Goal: Task Accomplishment & Management: Use online tool/utility

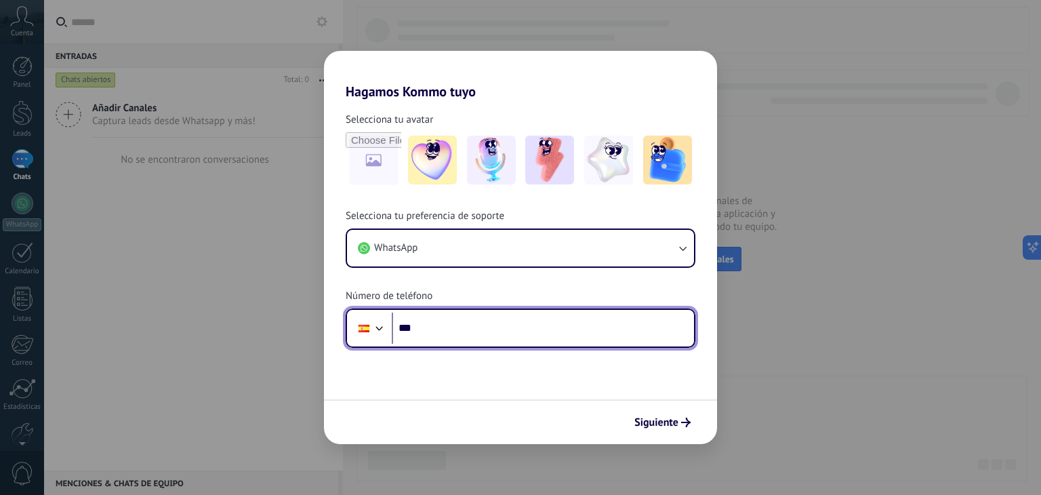
click at [377, 326] on div at bounding box center [379, 326] width 16 height 16
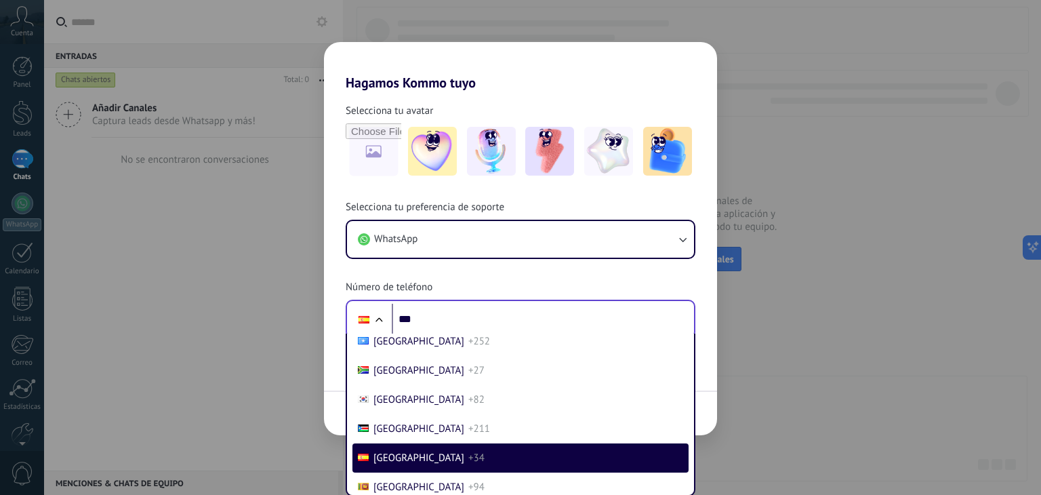
scroll to position [4089, 0]
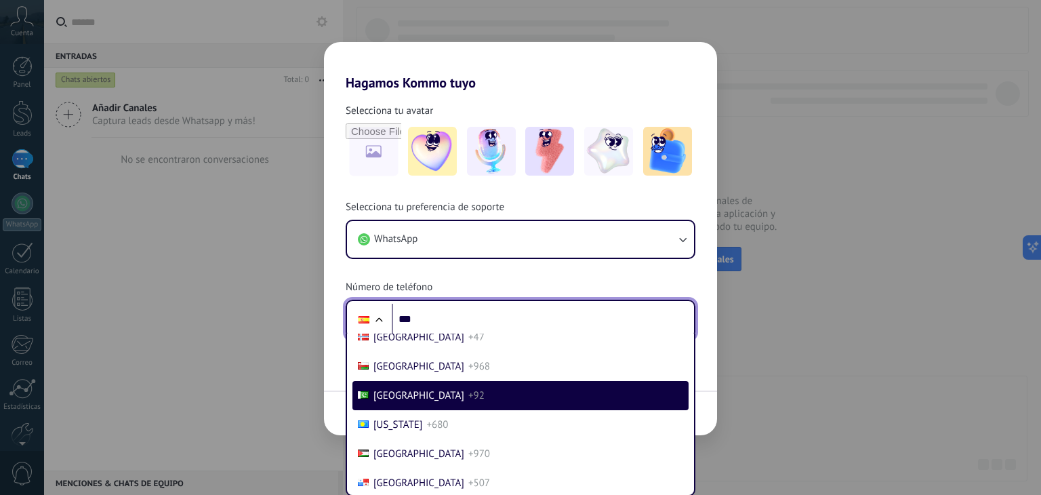
click at [423, 320] on input "***" at bounding box center [543, 318] width 302 height 31
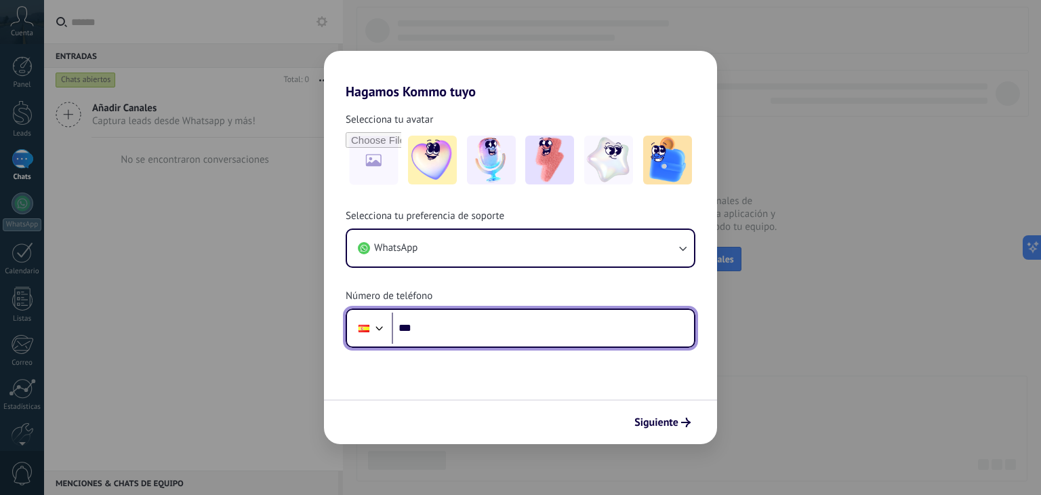
type input "**"
type input "**********"
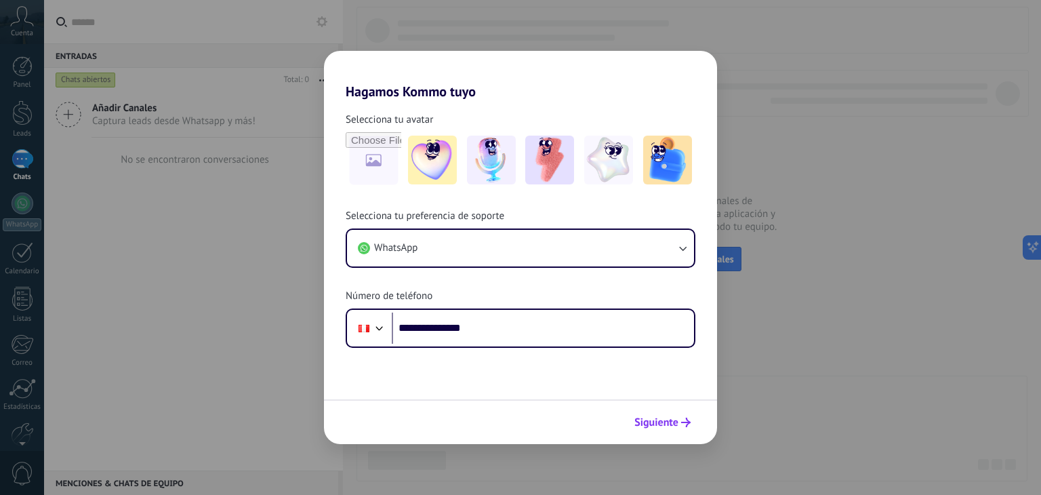
click at [671, 422] on span "Siguiente" at bounding box center [656, 421] width 44 height 9
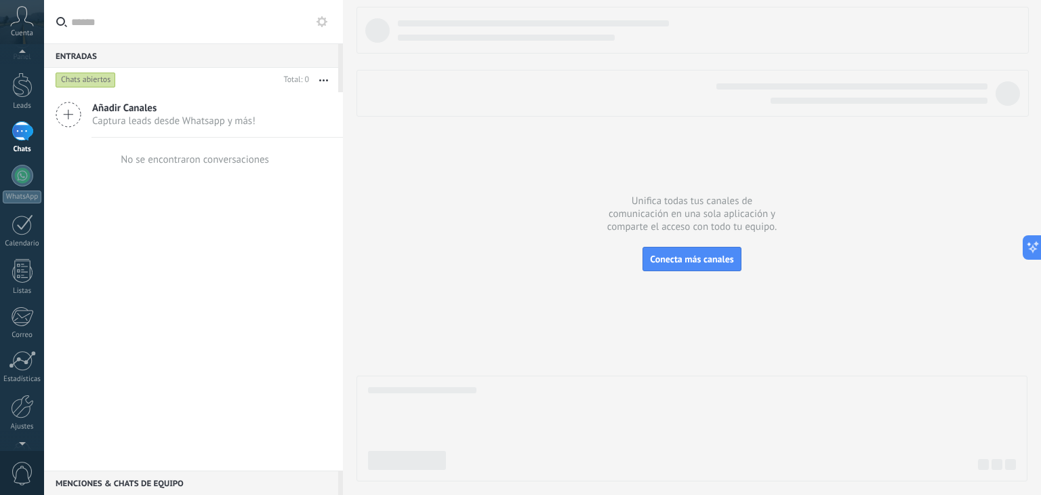
click at [27, 432] on div at bounding box center [22, 440] width 44 height 20
click at [21, 372] on div at bounding box center [22, 366] width 23 height 24
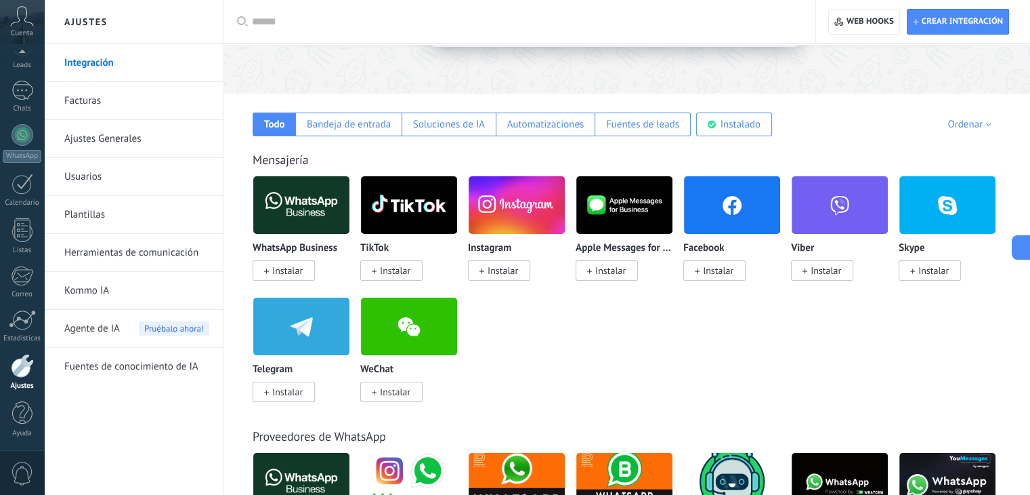
scroll to position [177, 0]
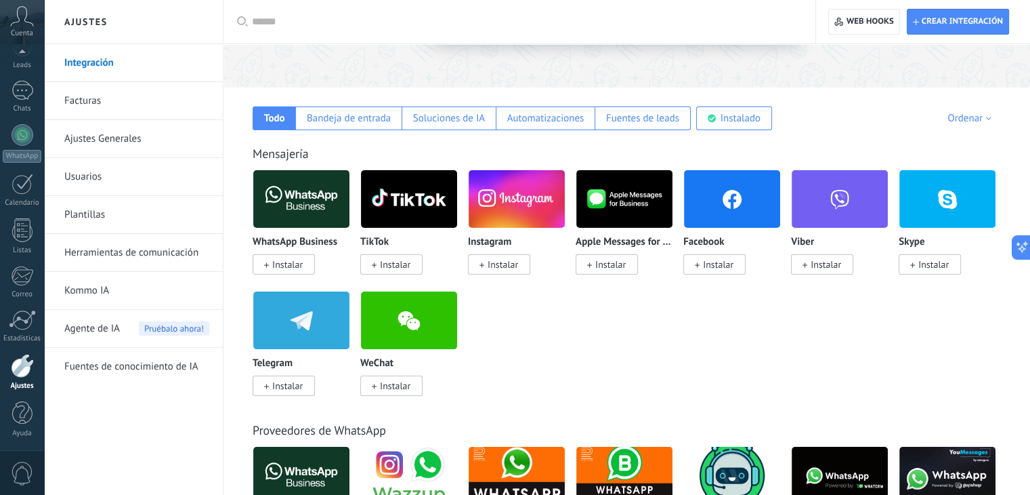
click at [295, 255] on span "Instalar" at bounding box center [284, 264] width 62 height 20
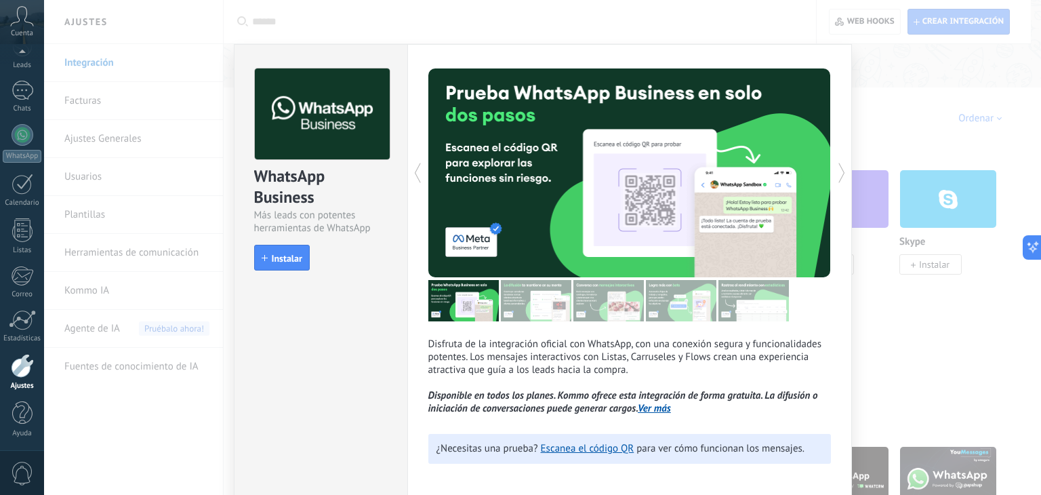
click at [978, 319] on div "WhatsApp Business Más leads con potentes herramientas de WhatsApp install Insta…" at bounding box center [542, 247] width 997 height 495
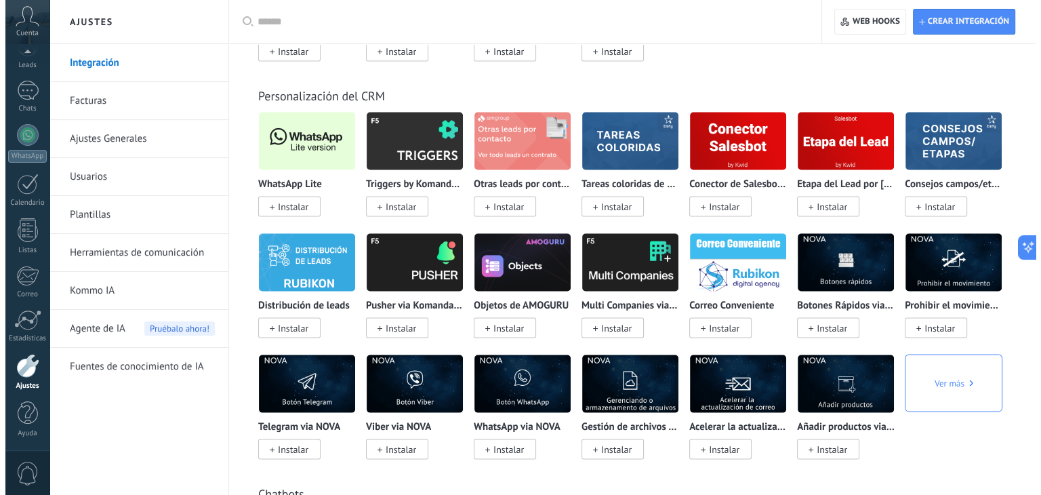
scroll to position [2663, 0]
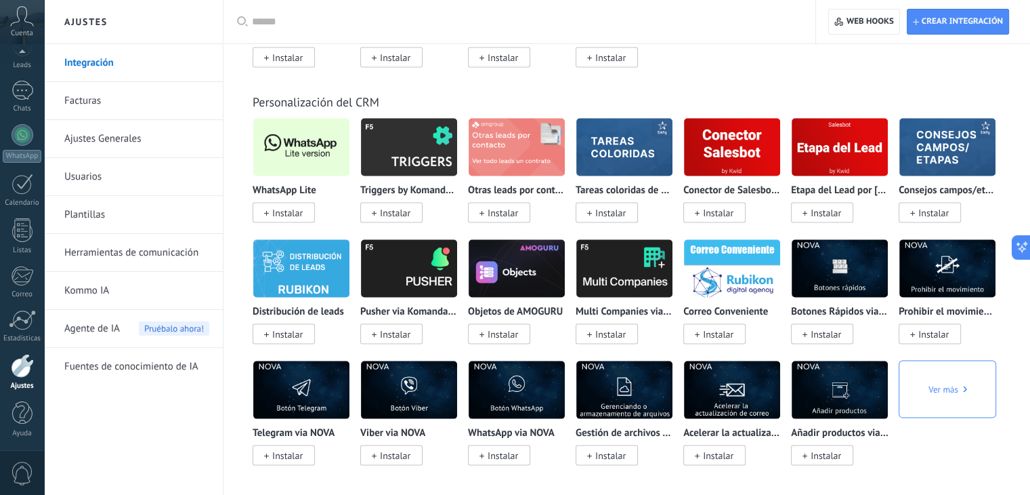
click at [290, 215] on span "Instalar" at bounding box center [287, 213] width 30 height 12
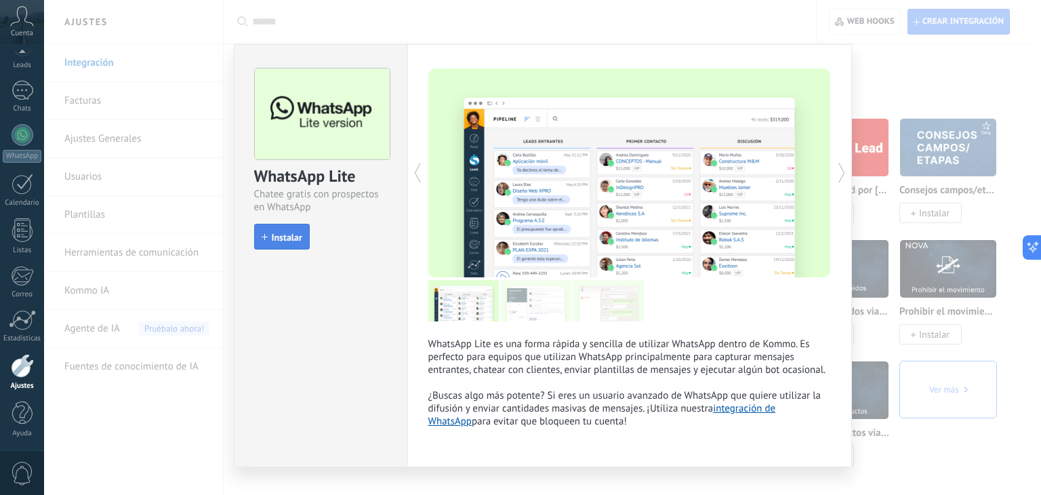
click at [289, 228] on button "Instalar" at bounding box center [282, 237] width 56 height 26
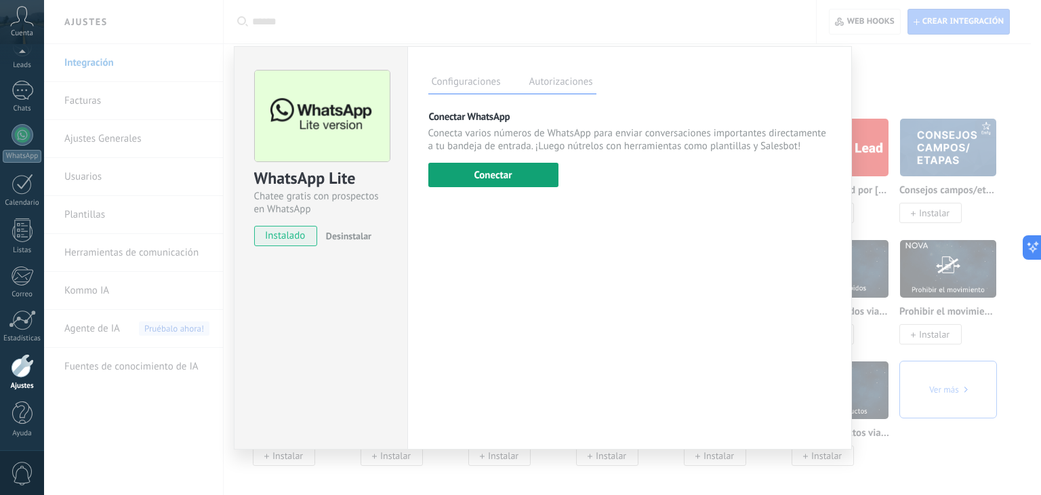
click at [490, 165] on button "Conectar" at bounding box center [493, 175] width 130 height 24
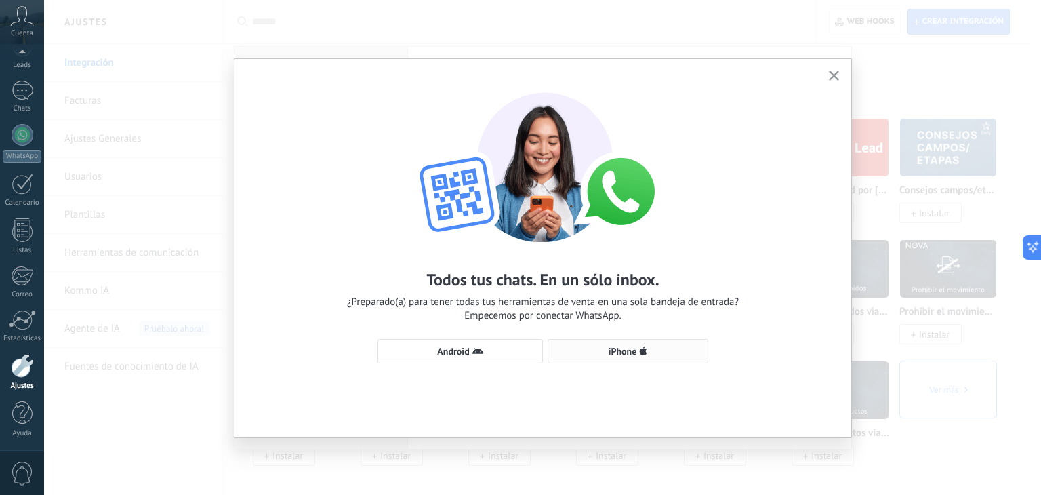
click at [619, 348] on span "iPhone" at bounding box center [622, 350] width 28 height 9
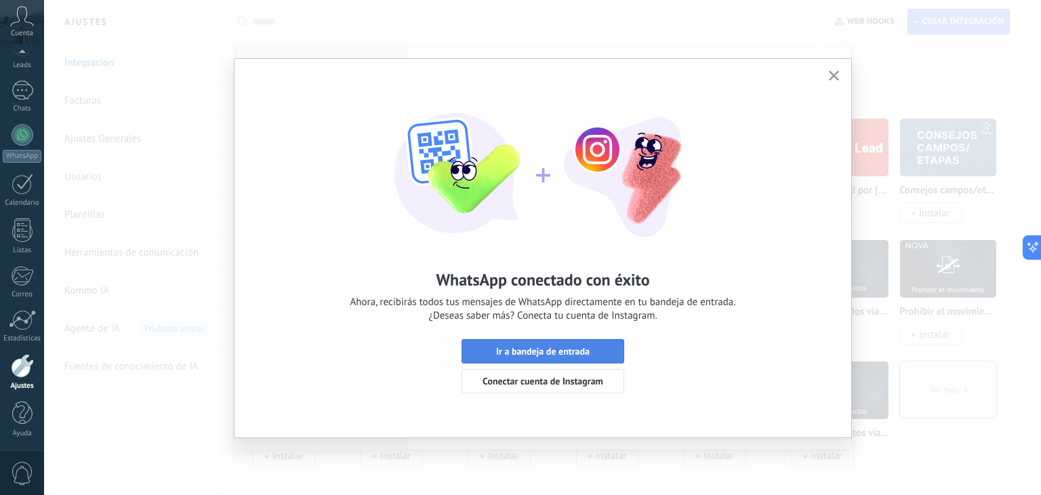
click at [578, 354] on span "Ir a bandeja de entrada" at bounding box center [542, 350] width 93 height 9
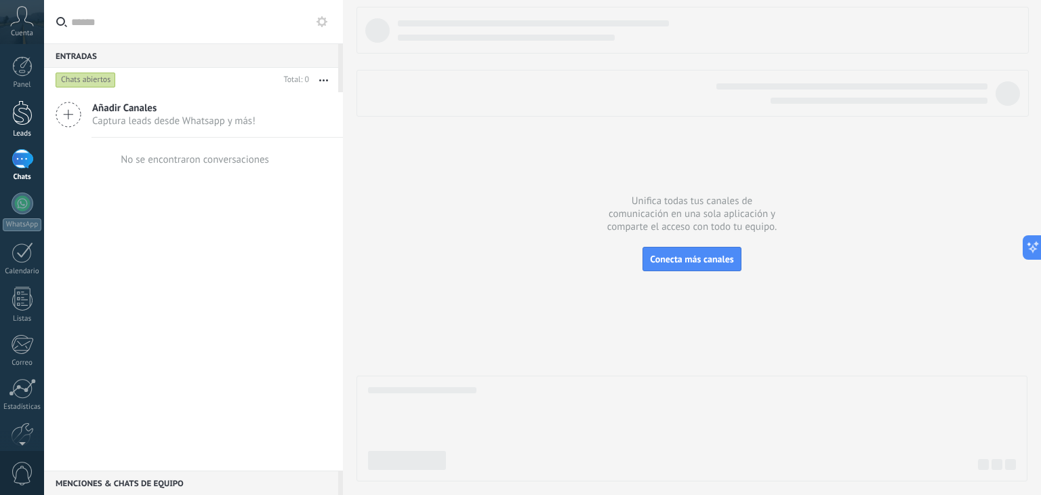
click at [24, 119] on div at bounding box center [22, 112] width 20 height 25
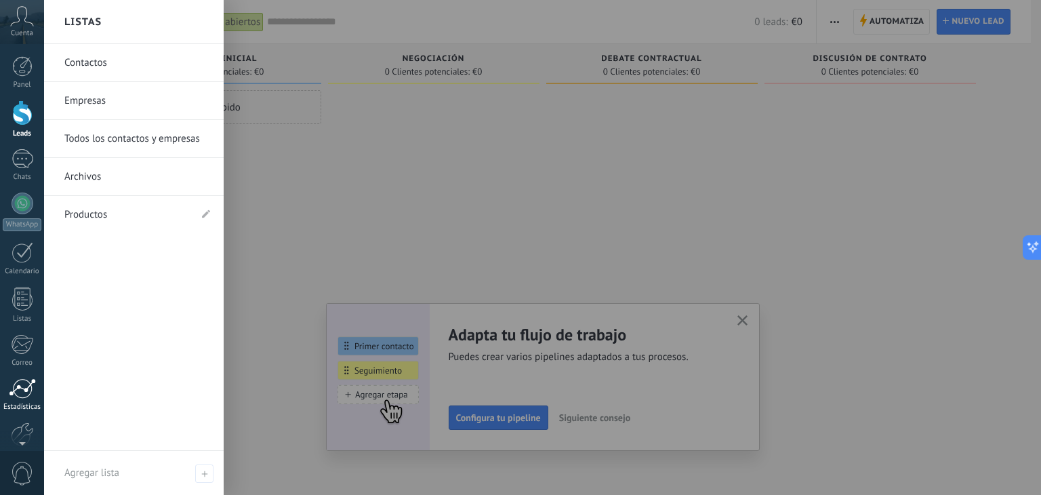
click at [21, 395] on div at bounding box center [22, 388] width 27 height 20
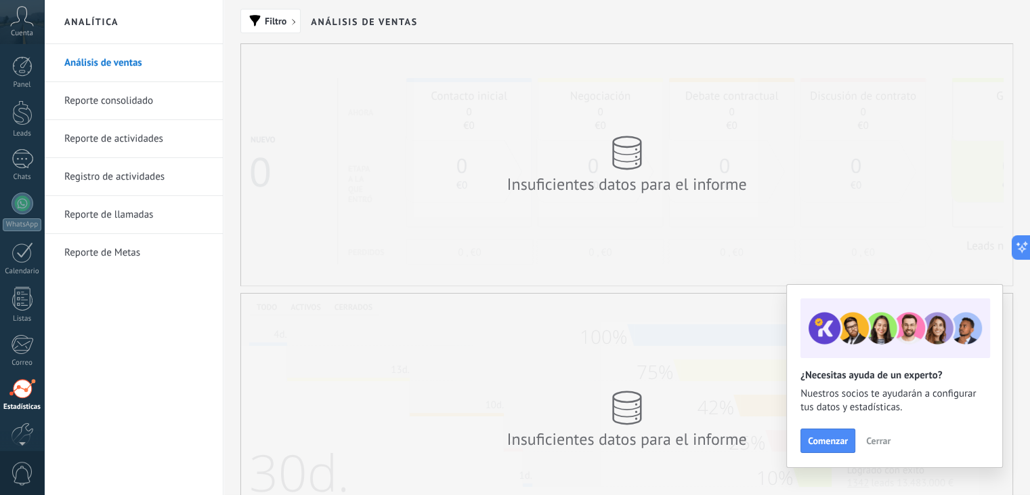
scroll to position [68, 0]
click at [34, 364] on link "Ajustes" at bounding box center [22, 372] width 44 height 37
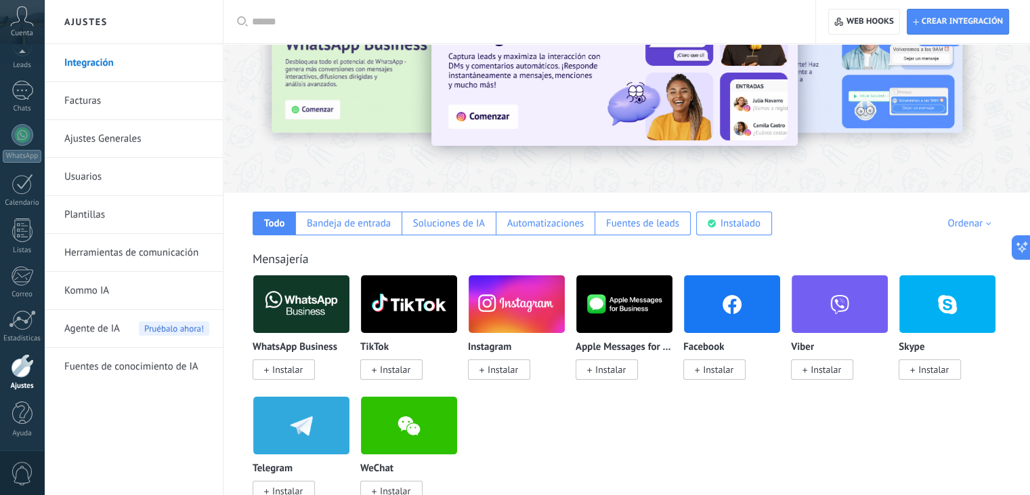
scroll to position [141, 0]
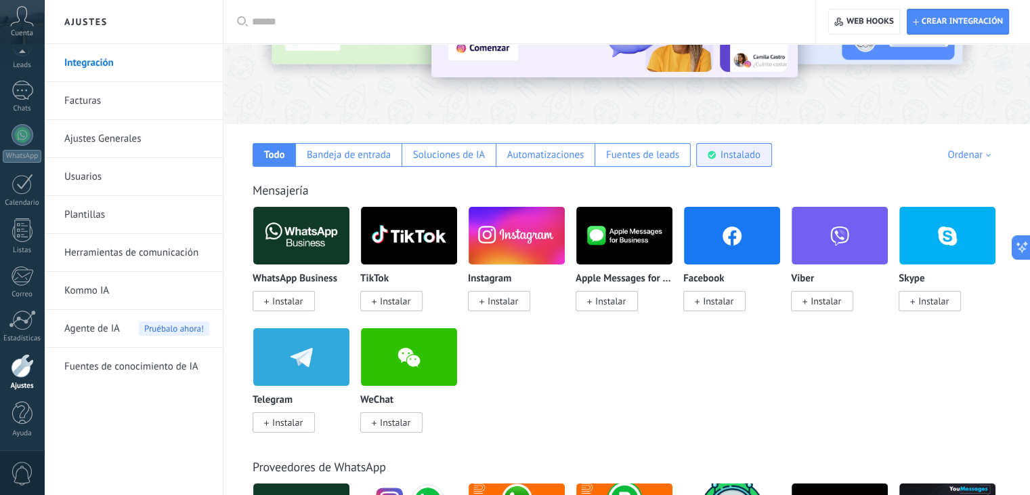
click at [715, 150] on div "Instalado" at bounding box center [734, 155] width 76 height 24
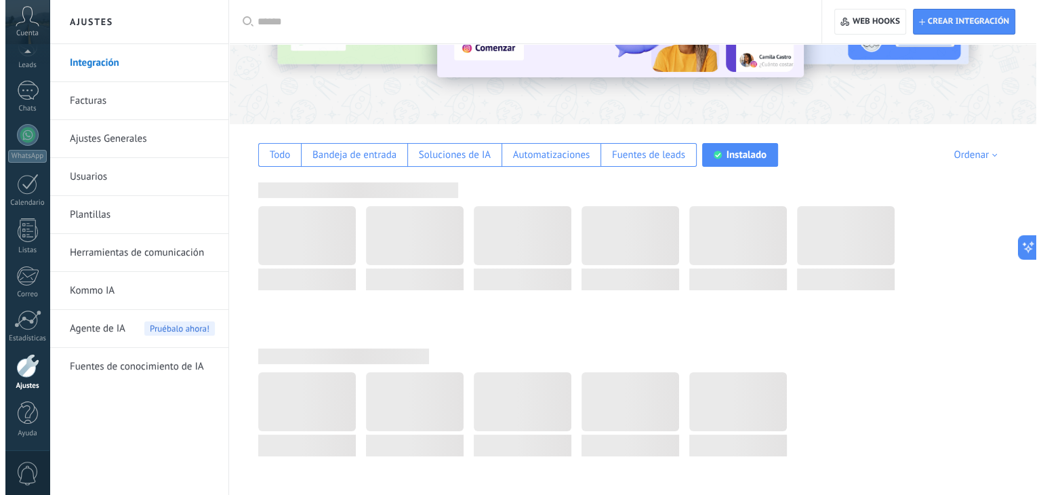
scroll to position [0, 0]
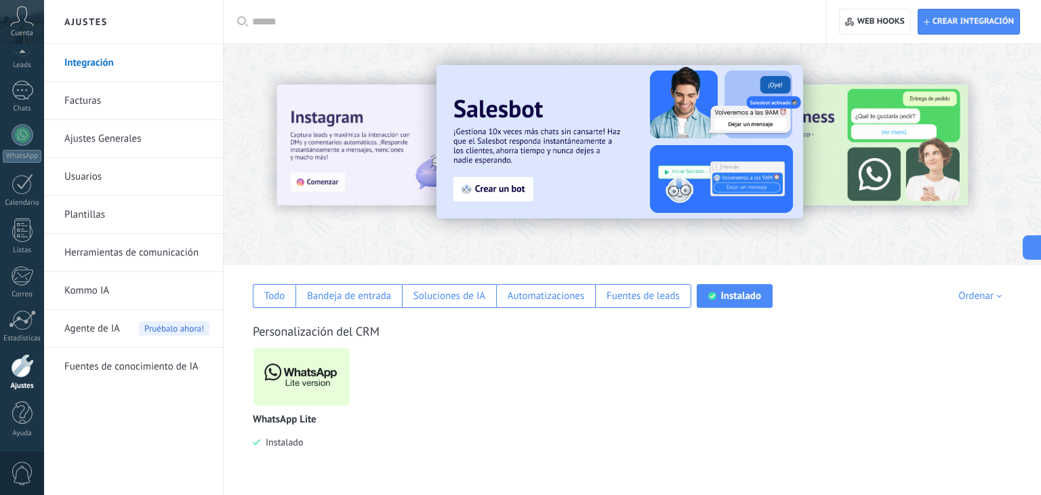
click at [322, 387] on img at bounding box center [301, 376] width 96 height 66
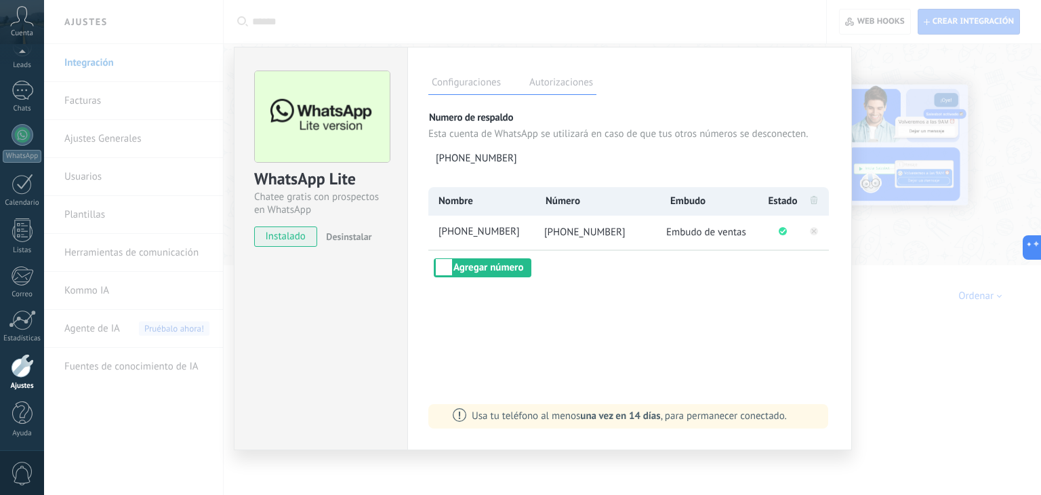
click at [895, 386] on div "WhatsApp Lite Chatee gratis con prospectos en WhatsApp instalado Desinstalar Co…" at bounding box center [542, 247] width 997 height 495
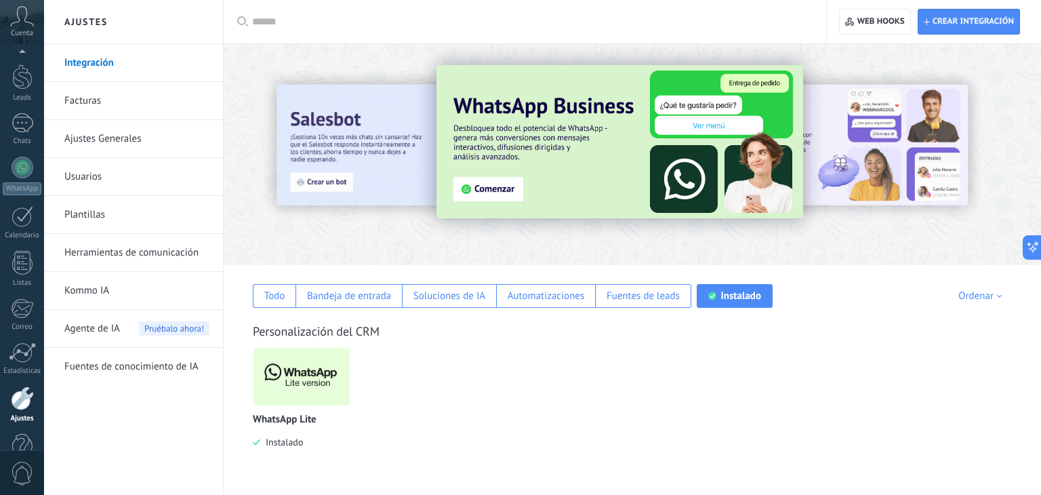
scroll to position [68, 0]
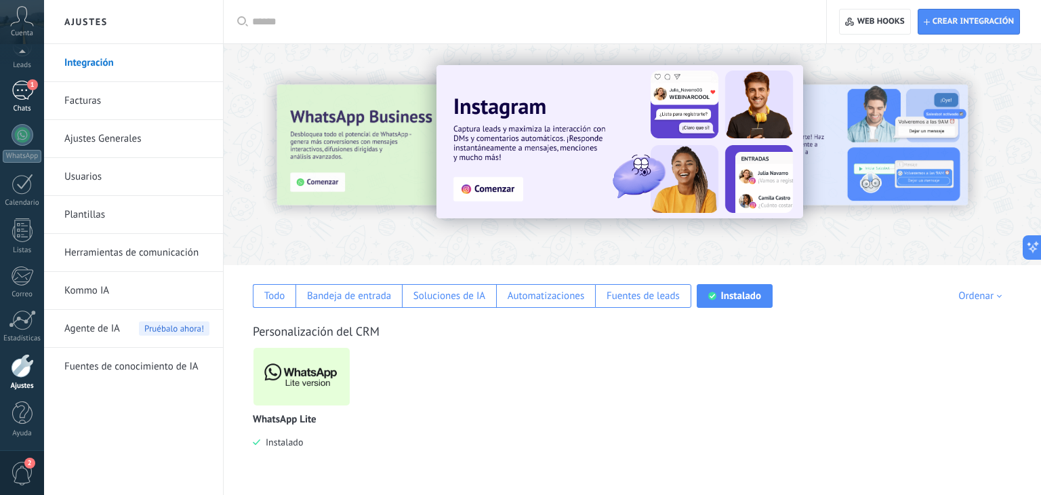
click at [20, 87] on div "1" at bounding box center [23, 91] width 22 height 20
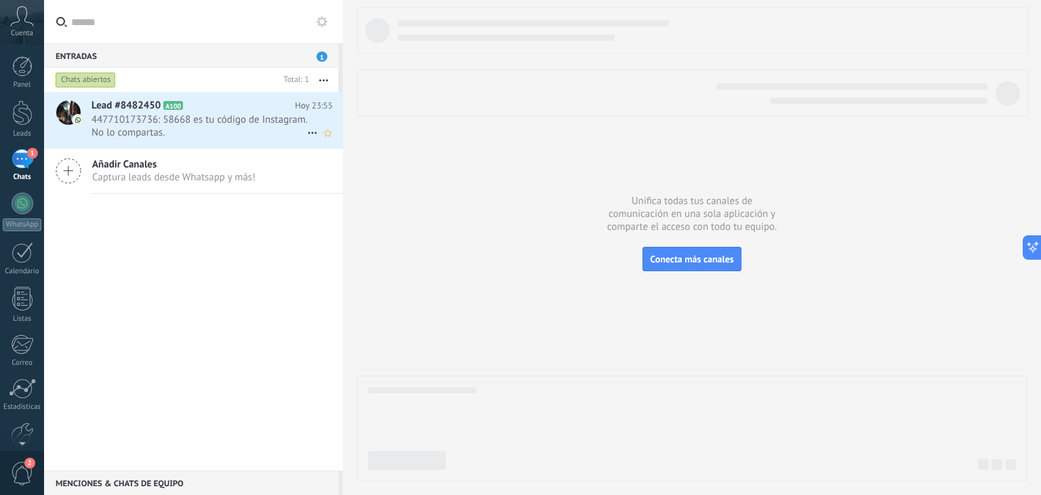
click at [154, 140] on div "Lead #8482450 A100 Hoy 23:55 447710173736: 58668 es tu código de Instagram. No …" at bounding box center [216, 120] width 251 height 56
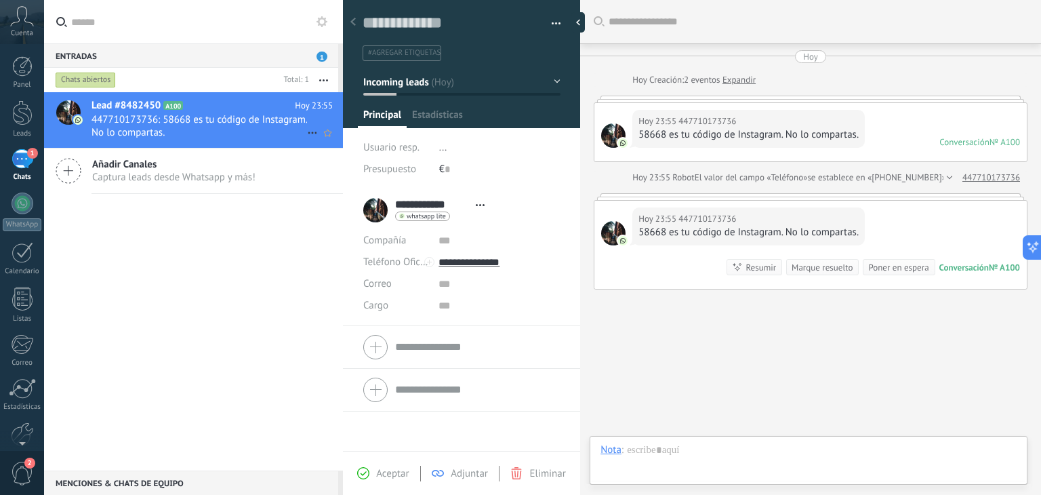
scroll to position [30, 0]
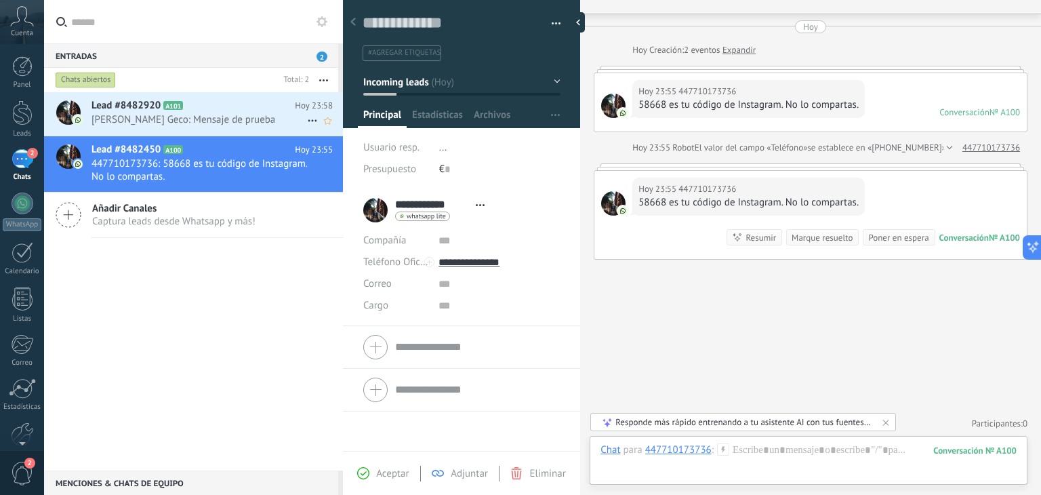
click at [291, 117] on span "[PERSON_NAME] Geco: Mensaje de prueba" at bounding box center [198, 119] width 215 height 13
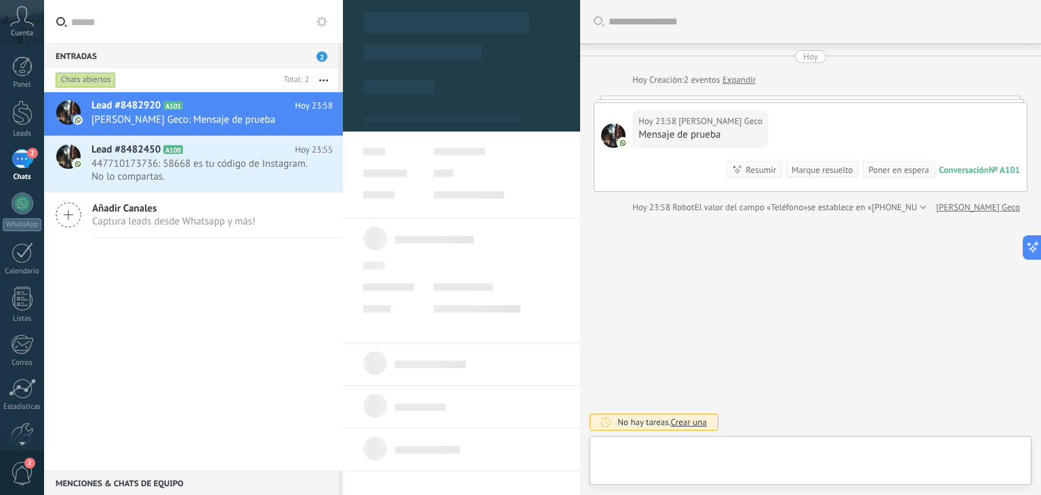
type textarea "**********"
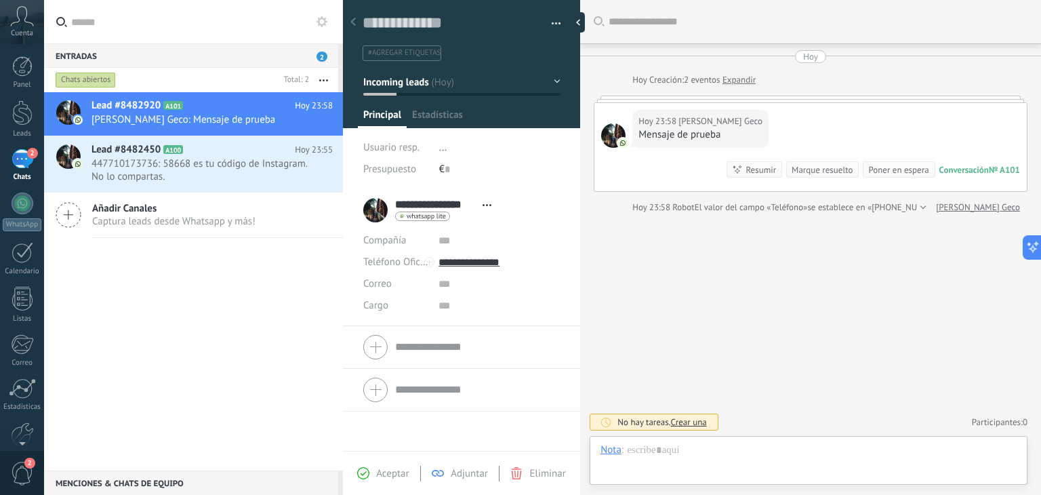
scroll to position [20, 0]
